Goal: Communication & Community: Answer question/provide support

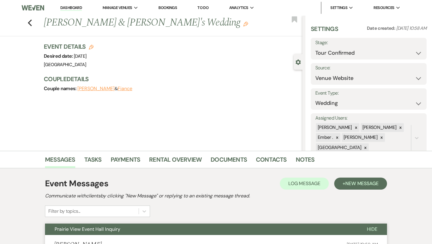
select select "4"
select select "5"
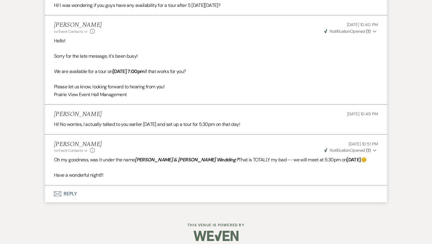
scroll to position [1056, 0]
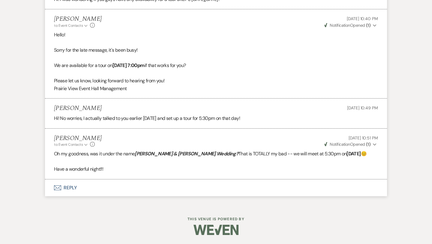
click at [90, 188] on button "Envelope Reply" at bounding box center [216, 187] width 342 height 17
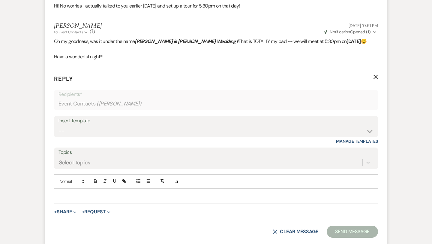
scroll to position [1171, 0]
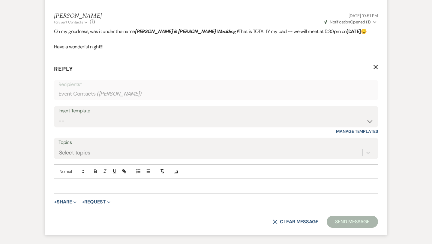
click at [109, 189] on p at bounding box center [216, 186] width 315 height 7
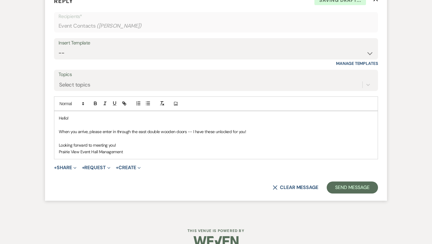
scroll to position [1240, 0]
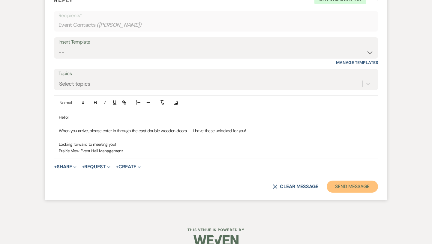
click at [365, 188] on button "Send Message" at bounding box center [352, 187] width 51 height 12
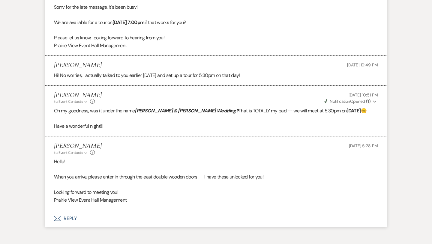
scroll to position [1130, 0]
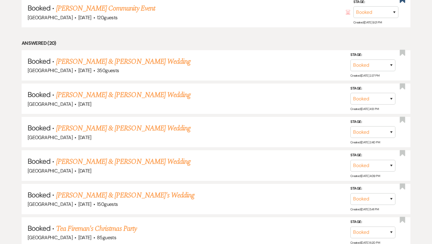
scroll to position [355, 0]
click at [140, 127] on link "Nikki Thode & Tom Schmidt's Wedding" at bounding box center [123, 128] width 135 height 11
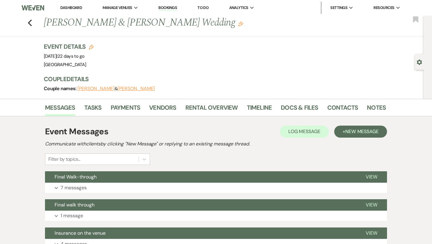
scroll to position [68, 0]
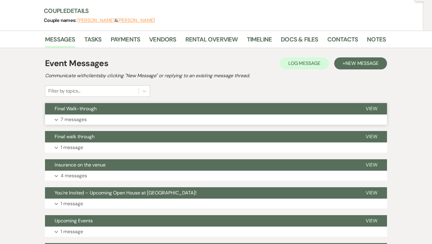
click at [157, 111] on button "Final Walk-through" at bounding box center [200, 108] width 311 height 11
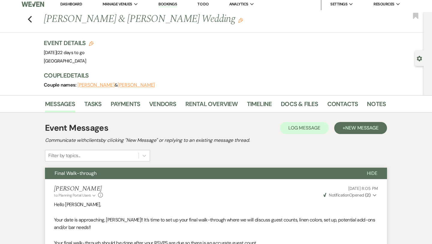
scroll to position [0, 0]
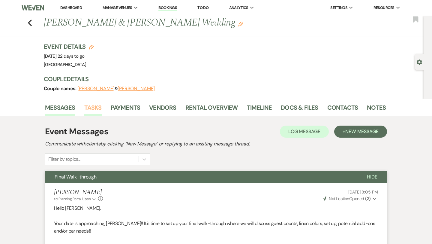
click at [89, 109] on link "Tasks" at bounding box center [92, 109] width 17 height 13
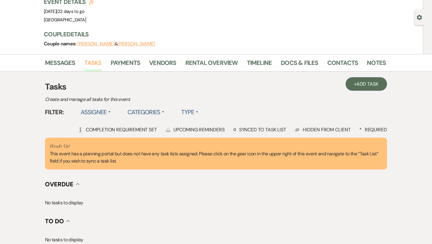
scroll to position [4, 0]
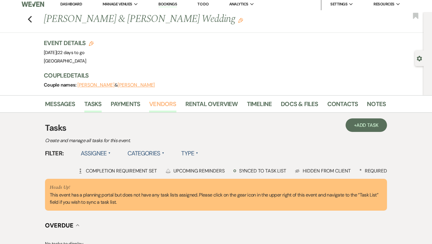
click at [173, 99] on link "Vendors" at bounding box center [162, 105] width 27 height 13
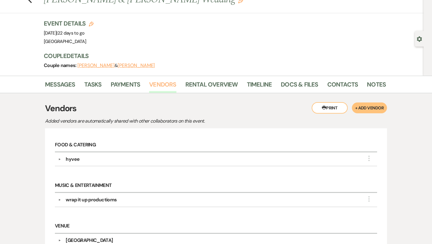
scroll to position [8, 0]
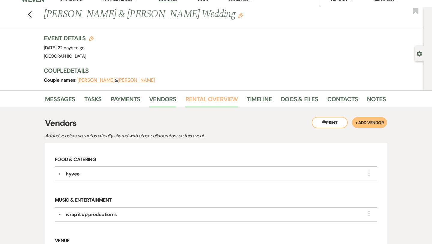
click at [218, 96] on link "Rental Overview" at bounding box center [212, 100] width 53 height 13
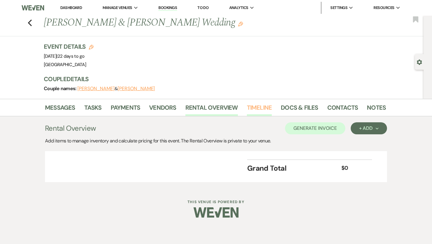
click at [263, 105] on link "Timeline" at bounding box center [259, 109] width 25 height 13
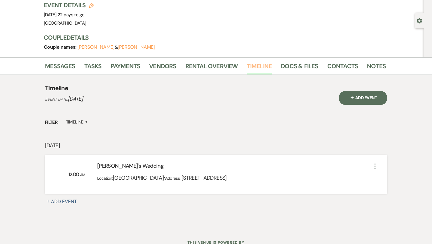
scroll to position [40, 0]
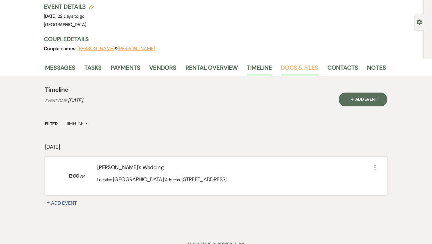
click at [304, 68] on link "Docs & Files" at bounding box center [299, 69] width 37 height 13
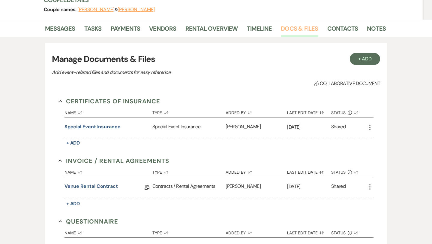
scroll to position [75, 0]
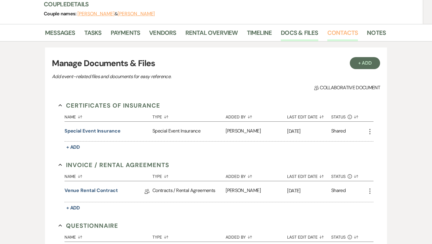
click at [338, 35] on link "Contacts" at bounding box center [343, 34] width 31 height 13
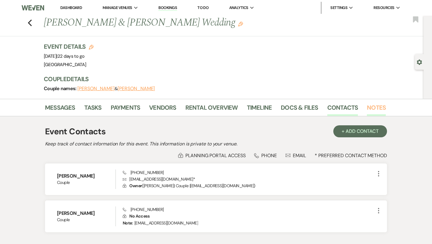
click at [381, 112] on link "Notes" at bounding box center [376, 109] width 19 height 13
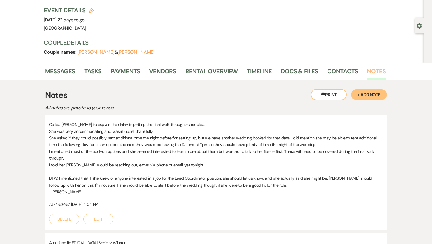
scroll to position [37, 0]
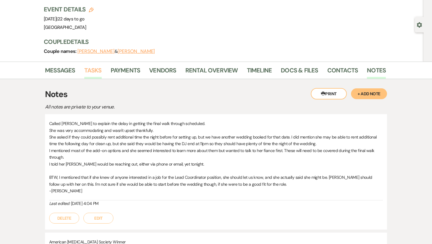
click at [96, 69] on link "Tasks" at bounding box center [92, 71] width 17 height 13
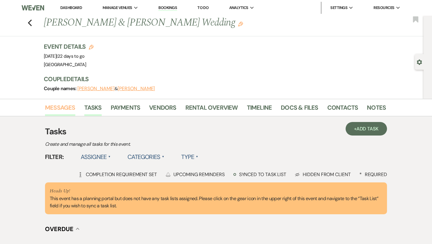
click at [71, 108] on link "Messages" at bounding box center [60, 109] width 30 height 13
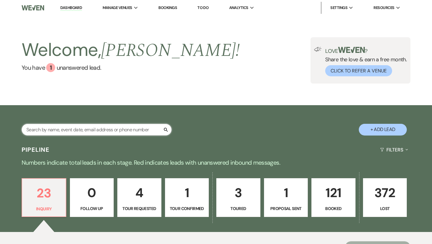
click at [85, 129] on input "text" at bounding box center [97, 130] width 150 height 12
type input "phil"
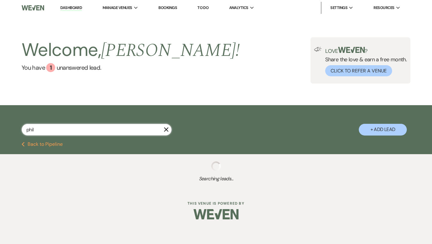
select select "8"
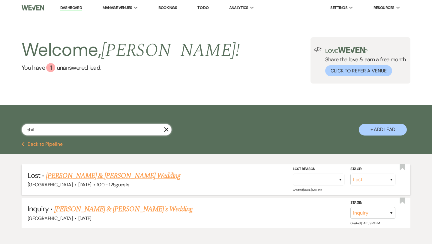
type input "phil"
click at [98, 173] on link "Phil Contreras & Phil Contreras's Wedding" at bounding box center [113, 175] width 135 height 11
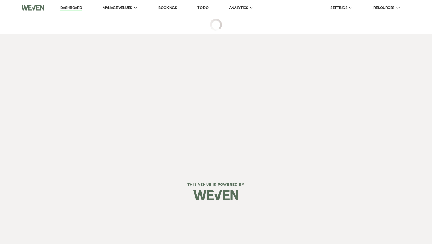
select select "8"
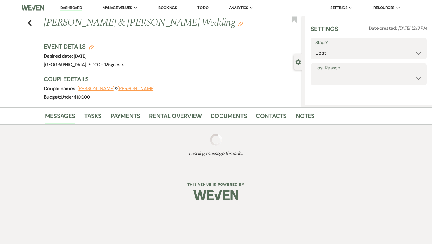
select select "5"
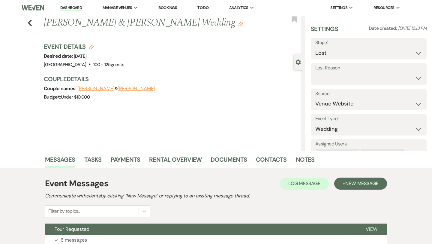
scroll to position [49, 0]
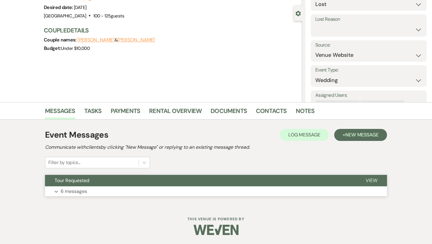
click at [180, 183] on button "Tour Requested" at bounding box center [200, 180] width 311 height 11
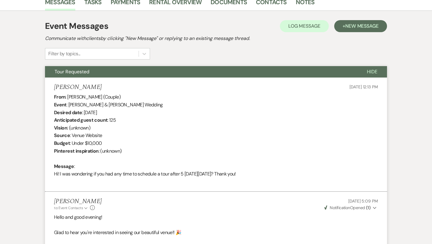
scroll to position [154, 0]
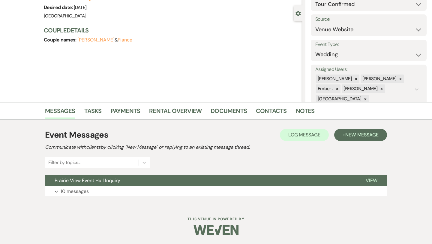
click at [141, 183] on button "Prairie View Event Hall Inquiry" at bounding box center [200, 180] width 311 height 11
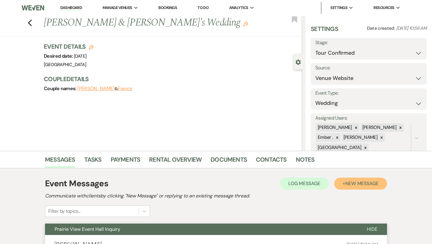
click at [357, 188] on button "+ New Message" at bounding box center [361, 184] width 53 height 12
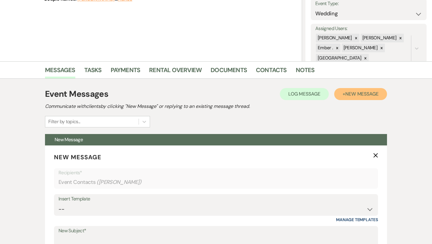
scroll to position [90, 0]
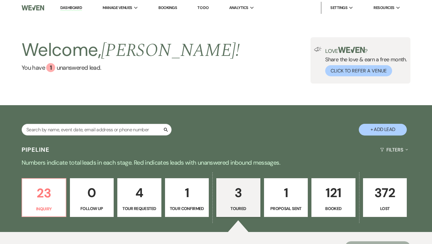
select select "5"
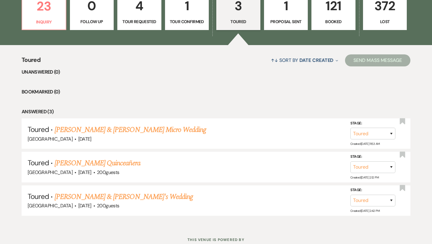
scroll to position [190, 0]
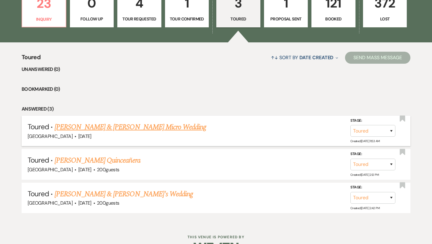
click at [148, 123] on link "[PERSON_NAME] & [PERSON_NAME] Micro Wedding" at bounding box center [131, 127] width 152 height 11
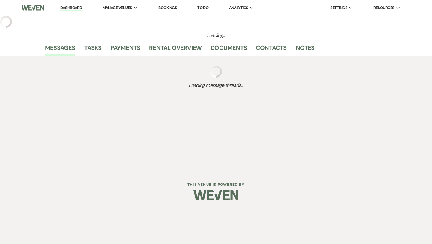
select select "5"
select select "16"
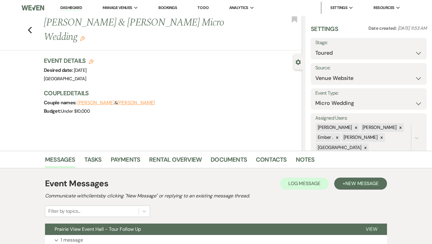
click at [32, 23] on div "Previous [PERSON_NAME] & [PERSON_NAME] Micro Wedding Edit Bookmark" at bounding box center [150, 33] width 306 height 35
click at [27, 23] on div "Previous [PERSON_NAME] & [PERSON_NAME] Micro Wedding Edit Bookmark" at bounding box center [150, 33] width 306 height 35
click at [30, 27] on use "button" at bounding box center [30, 30] width 4 height 7
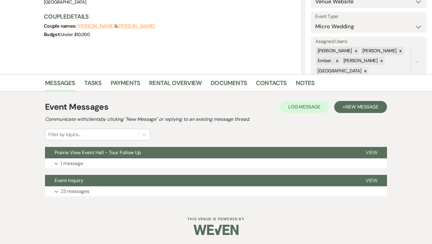
select select "5"
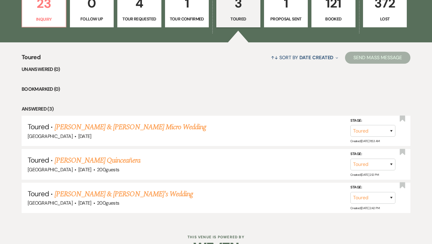
click at [327, 19] on p "Booked" at bounding box center [334, 19] width 36 height 7
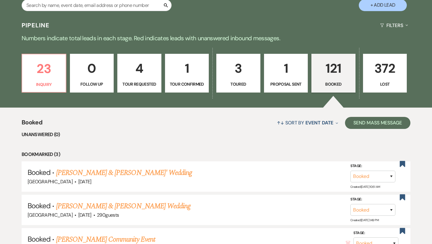
scroll to position [78, 0]
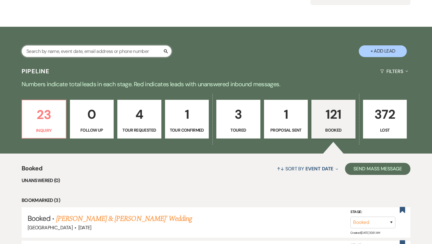
click at [109, 50] on input "text" at bounding box center [97, 51] width 150 height 12
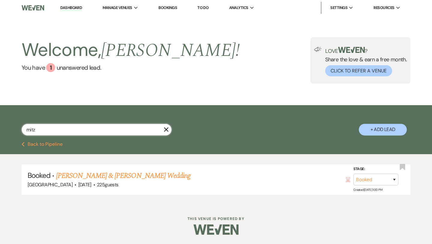
type input "mit"
select select "8"
select select "5"
select select "8"
select select "5"
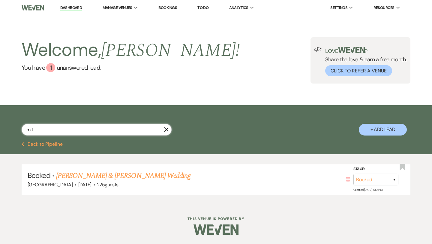
select select "8"
select select "5"
select select "8"
select select "3"
select select "8"
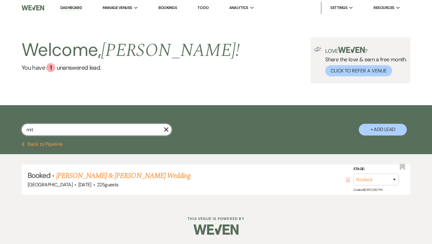
select select "5"
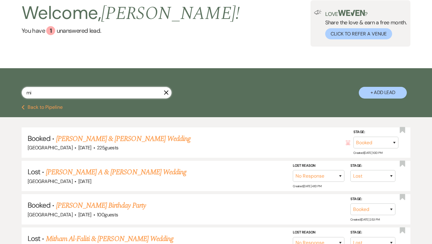
scroll to position [37, 0]
type input "m"
type input "san"
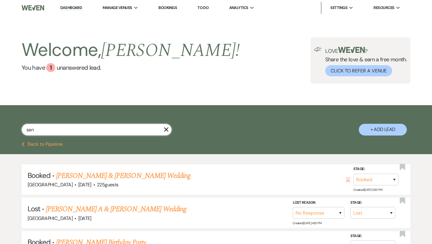
select select "8"
select select "1"
select select "2"
select select "8"
select select "5"
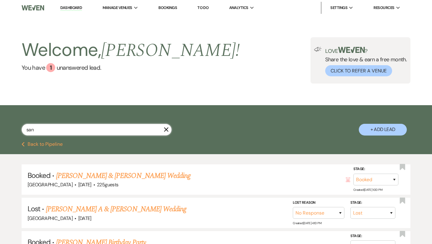
select select "8"
select select "5"
select select "8"
select select "5"
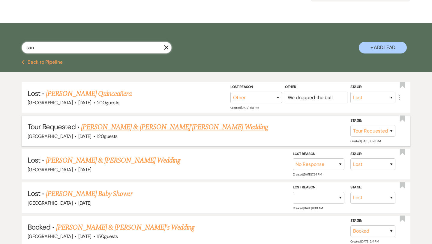
scroll to position [82, 0]
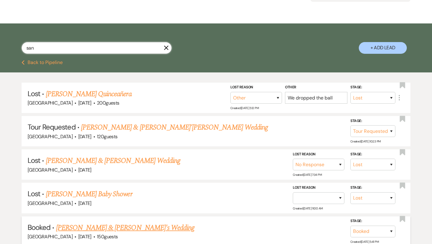
type input "san"
click at [132, 223] on link "Sandra Newling & Dustin Love's Wedding" at bounding box center [125, 227] width 139 height 11
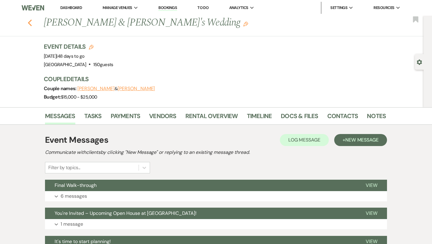
click at [30, 21] on icon "Previous" at bounding box center [30, 22] width 5 height 7
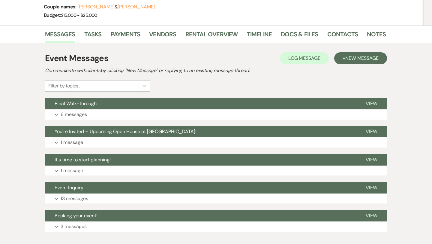
select select "8"
select select "1"
select select "2"
select select "8"
select select "5"
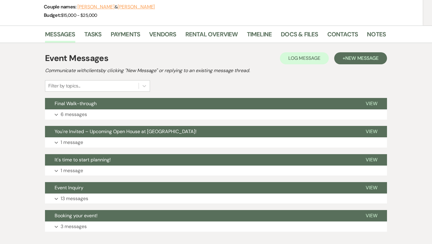
select select "8"
select select "5"
select select "8"
select select "5"
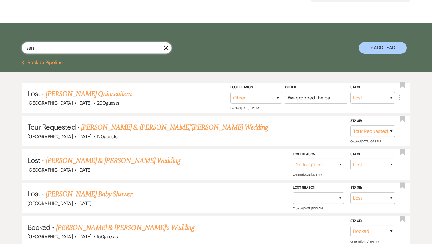
click at [63, 49] on input "san" at bounding box center [97, 48] width 150 height 12
type input "s"
click at [52, 64] on button "Previous Back to Pipeline" at bounding box center [42, 62] width 41 height 5
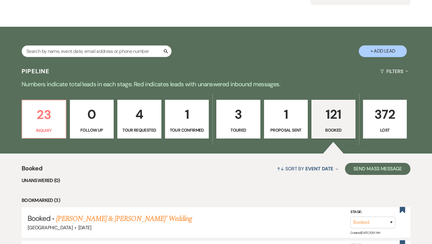
click at [243, 120] on p "3" at bounding box center [238, 114] width 36 height 20
select select "5"
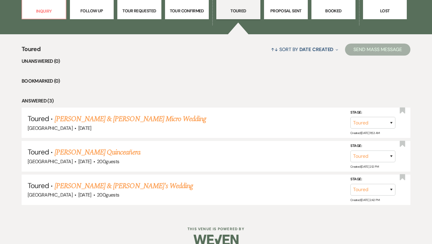
scroll to position [198, 0]
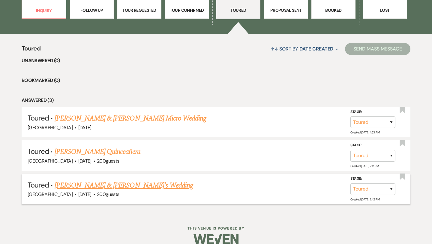
click at [136, 183] on link "Karylann Janney & Fiance's Wedding" at bounding box center [124, 185] width 139 height 11
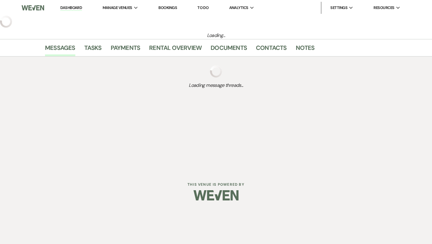
select select "5"
select select "14"
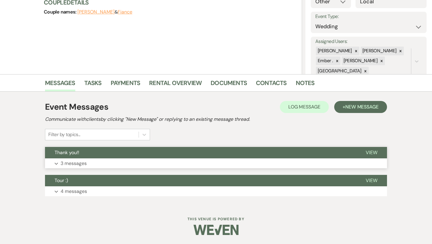
click at [124, 156] on button "Thank you!!" at bounding box center [200, 152] width 311 height 11
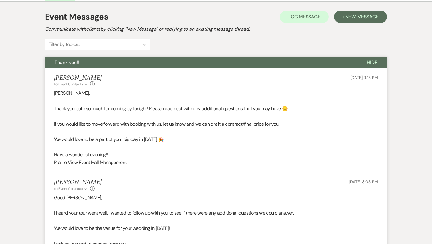
scroll to position [192, 0]
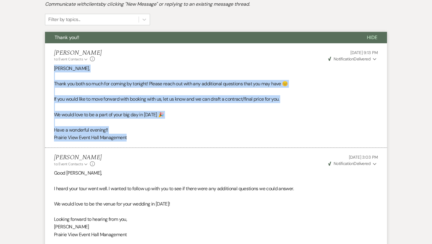
drag, startPoint x: 134, startPoint y: 140, endPoint x: 53, endPoint y: 67, distance: 108.7
click at [53, 67] on li "Laura Davis to: Event Contacts Expand Info Aug 07, 2025, 9:13 PM Weven Check No…" at bounding box center [216, 95] width 342 height 105
copy div "Karlyann, Thank you both so much for coming by tonight! Please reach out with a…"
click at [144, 97] on span "If you would like to move forward with booking with us, let us know and we can …" at bounding box center [167, 99] width 226 height 6
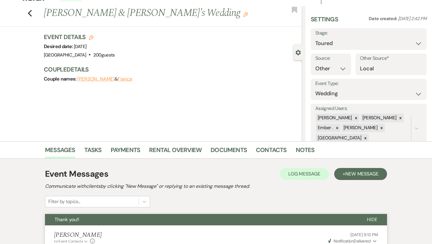
scroll to position [0, 0]
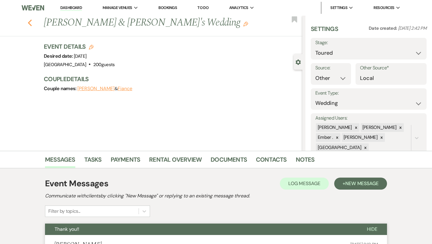
click at [32, 22] on icon "Previous" at bounding box center [30, 22] width 5 height 7
select select "5"
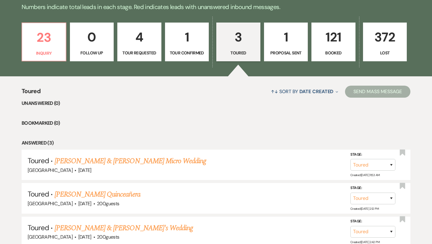
scroll to position [154, 0]
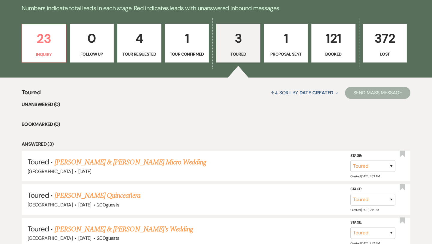
click at [194, 45] on p "1" at bounding box center [187, 38] width 36 height 20
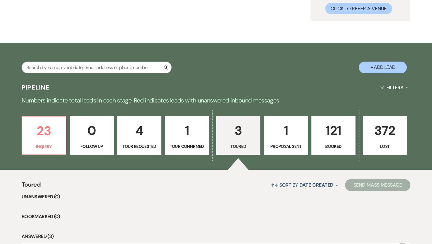
select select "4"
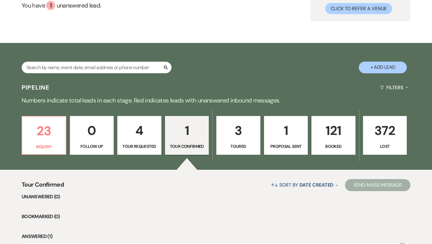
scroll to position [140, 0]
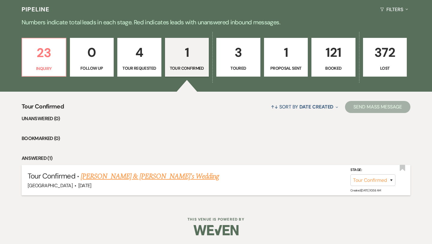
click at [150, 176] on link "[PERSON_NAME] & [PERSON_NAME]'s Wedding" at bounding box center [150, 176] width 139 height 11
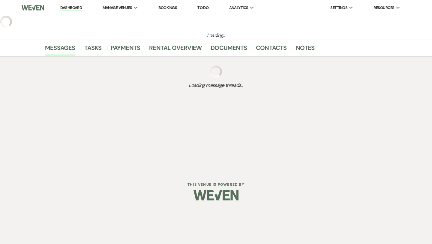
select select "4"
select select "5"
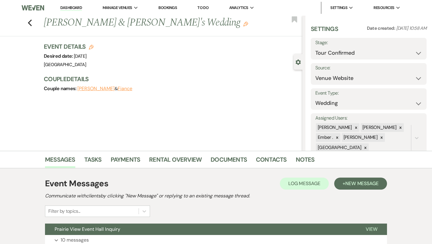
scroll to position [49, 0]
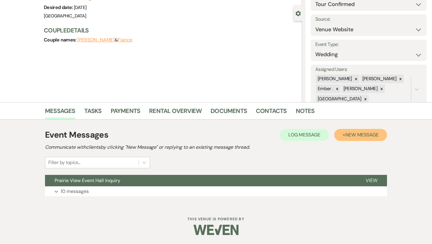
click at [370, 132] on span "New Message" at bounding box center [362, 135] width 33 height 6
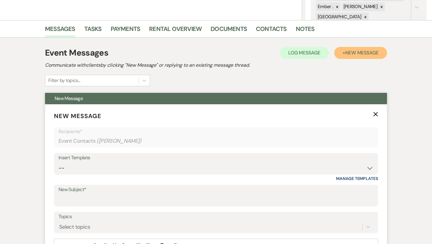
scroll to position [168, 0]
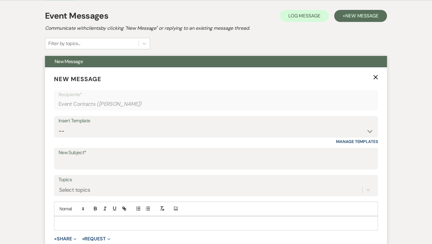
click at [122, 151] on label "New Subject*" at bounding box center [216, 152] width 315 height 9
click at [122, 157] on input "New Subject*" at bounding box center [216, 163] width 315 height 12
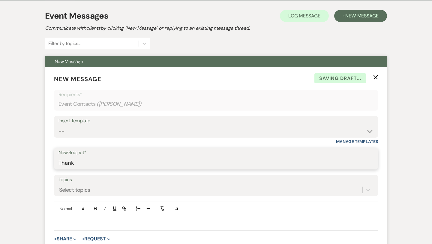
type input "Thank you!!"
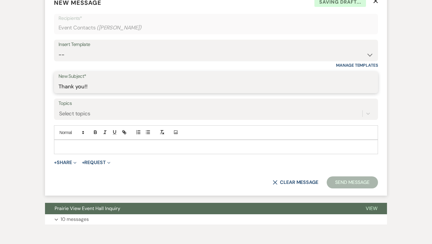
scroll to position [244, 0]
click at [123, 147] on p at bounding box center [216, 147] width 315 height 7
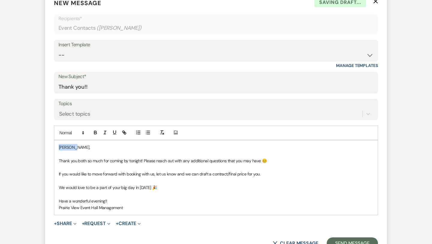
drag, startPoint x: 73, startPoint y: 147, endPoint x: 51, endPoint y: 147, distance: 22.2
click at [51, 147] on form "New Message X Saving draft... Recipients* Event Contacts ( Jayden Behnke ) Inse…" at bounding box center [216, 123] width 342 height 265
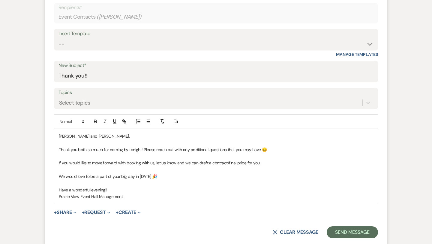
scroll to position [256, 0]
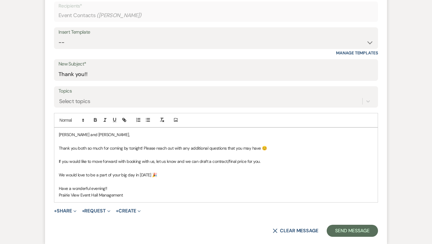
click at [272, 159] on p "If you would like to move forward with booking with us, let us know and we can …" at bounding box center [216, 161] width 315 height 7
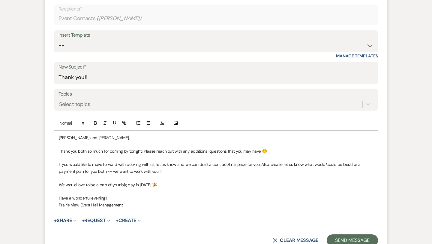
scroll to position [262, 0]
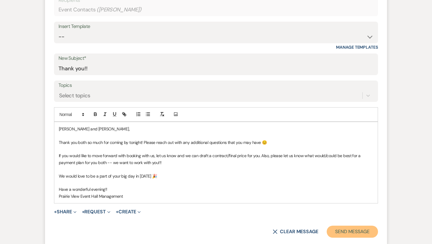
click at [353, 230] on button "Send Message" at bounding box center [352, 232] width 51 height 12
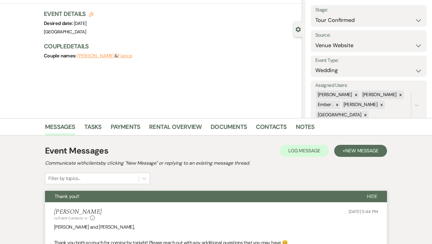
scroll to position [0, 0]
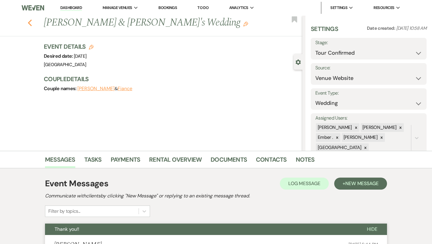
click at [30, 21] on use "button" at bounding box center [30, 23] width 4 height 7
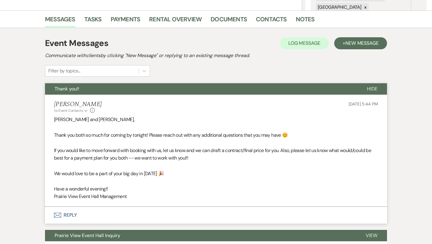
select select "4"
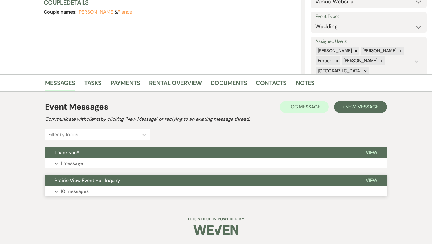
click at [157, 187] on button "Expand 10 messages" at bounding box center [216, 191] width 342 height 10
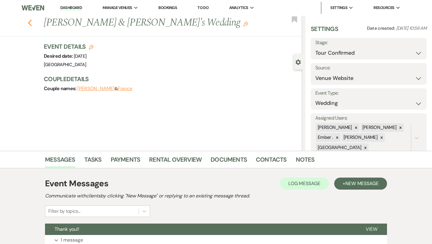
click at [31, 24] on icon "Previous" at bounding box center [30, 22] width 5 height 7
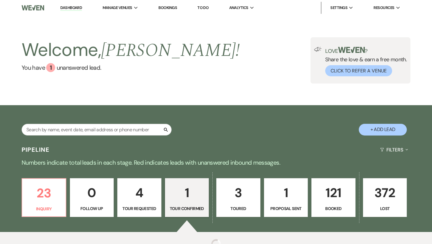
select select "4"
click at [76, 130] on input "text" at bounding box center [97, 130] width 150 height 12
type input "phil"
select select "8"
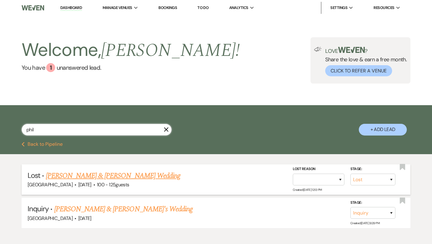
type input "phil"
click at [103, 176] on link "[PERSON_NAME] & [PERSON_NAME] Wedding" at bounding box center [113, 175] width 135 height 11
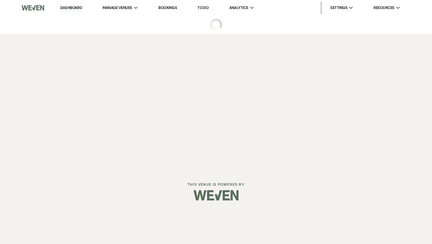
select select "8"
select select "5"
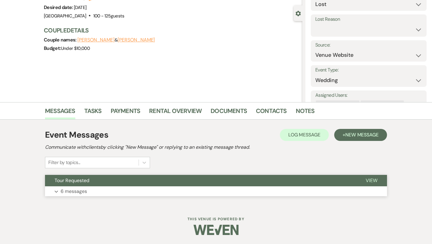
click at [140, 187] on button "Expand 6 messages" at bounding box center [216, 191] width 342 height 10
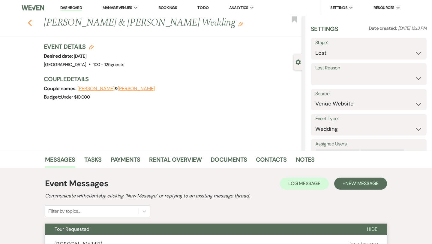
click at [29, 22] on use "button" at bounding box center [30, 23] width 4 height 7
select select "8"
